Goal: Information Seeking & Learning: Learn about a topic

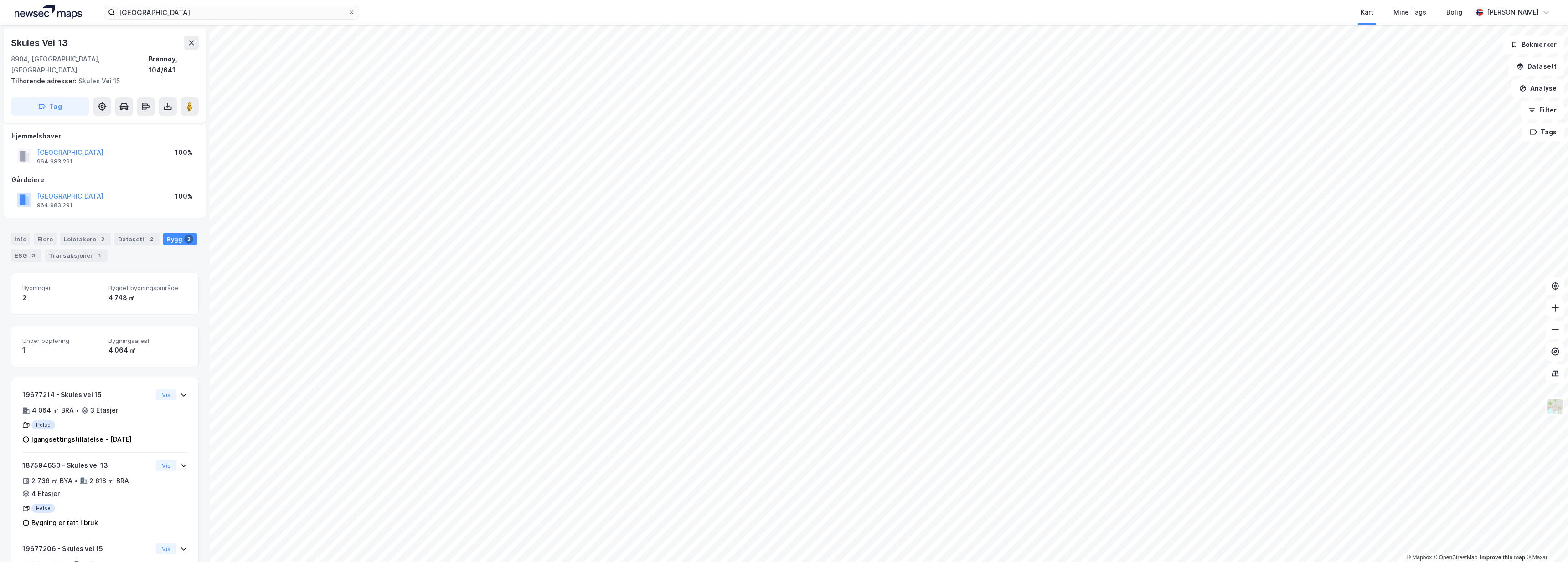
scroll to position [52, 0]
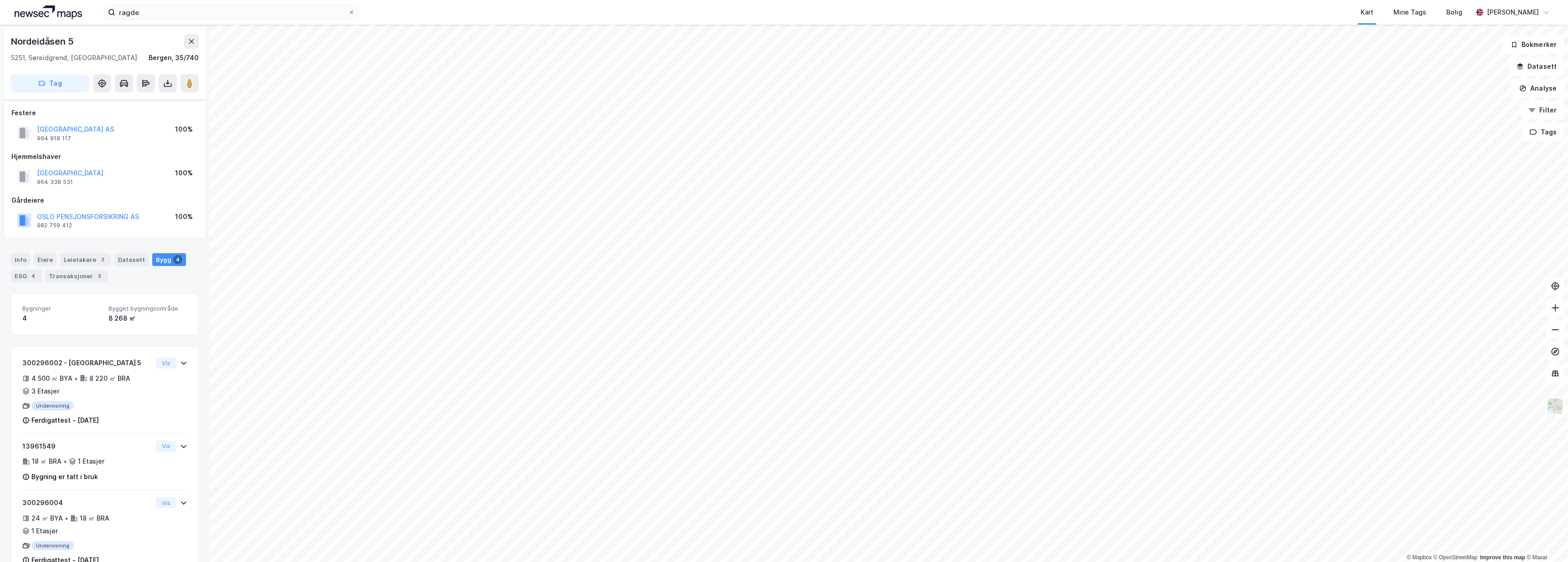
scroll to position [94, 0]
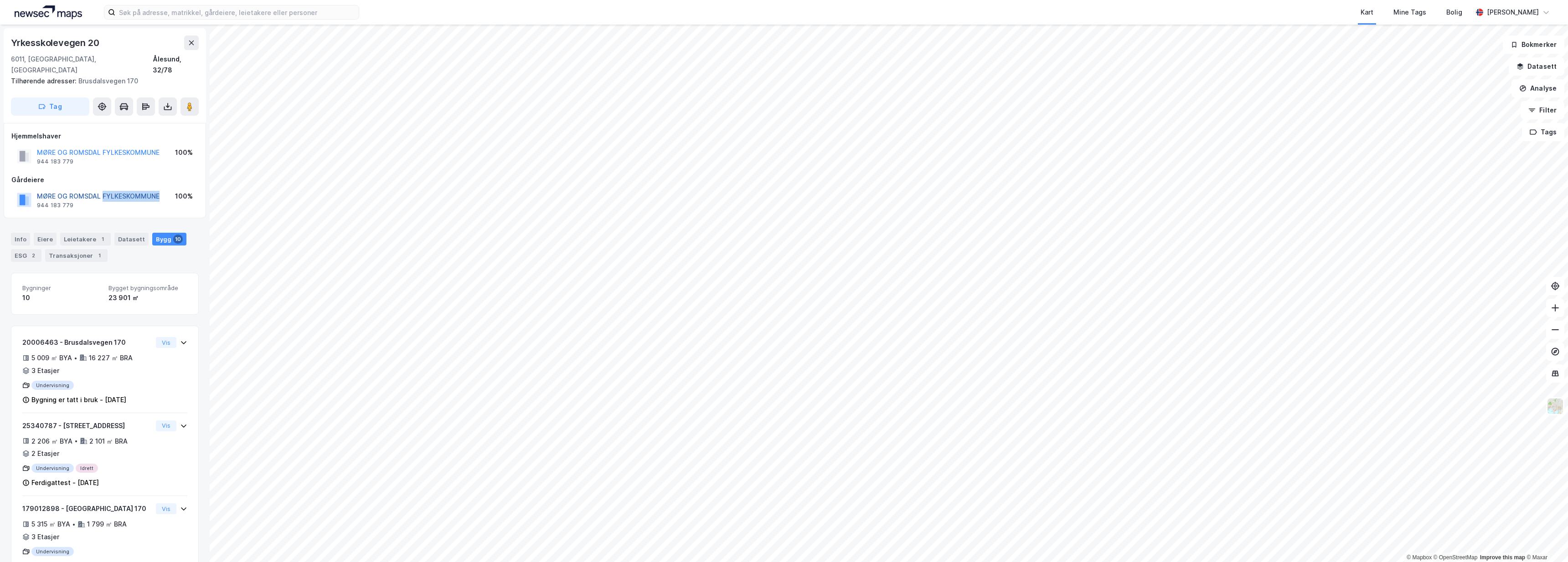
click at [0, 0] on button "MØRE OG ROMSDAL FYLKESKOMMUNE" at bounding box center [0, 0] width 0 height 0
